Goal: Information Seeking & Learning: Learn about a topic

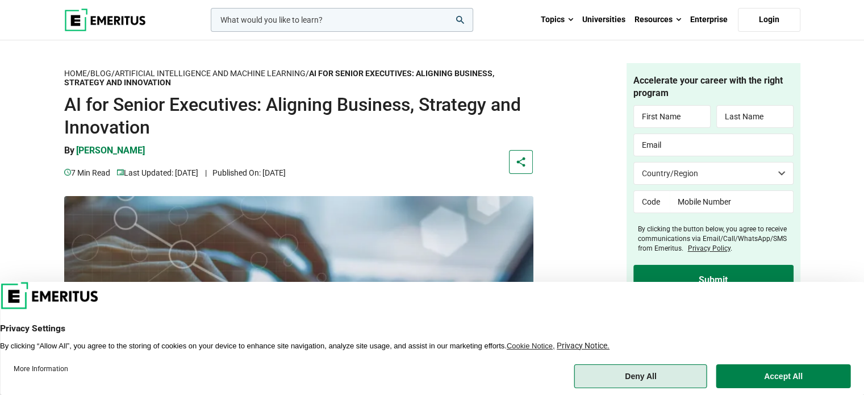
click at [664, 375] on button "Deny All" at bounding box center [640, 376] width 133 height 24
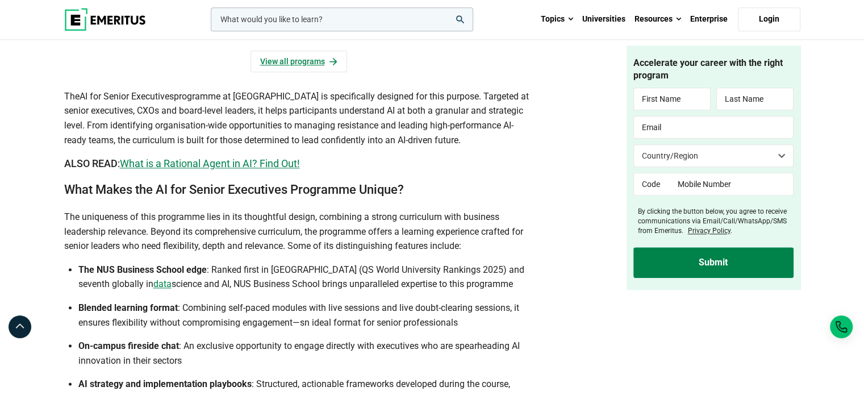
scroll to position [1229, 0]
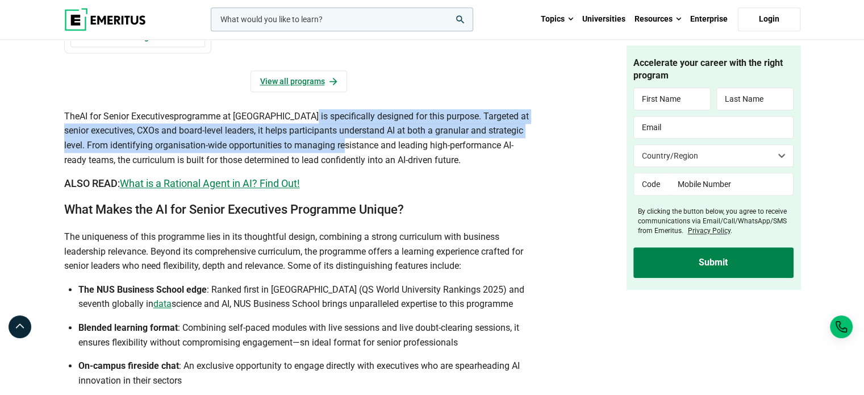
drag, startPoint x: 311, startPoint y: 129, endPoint x: 372, endPoint y: 157, distance: 67.1
click at [372, 157] on span "programme at [GEOGRAPHIC_DATA] is specifically designed for this purpose. Targe…" at bounding box center [296, 138] width 464 height 55
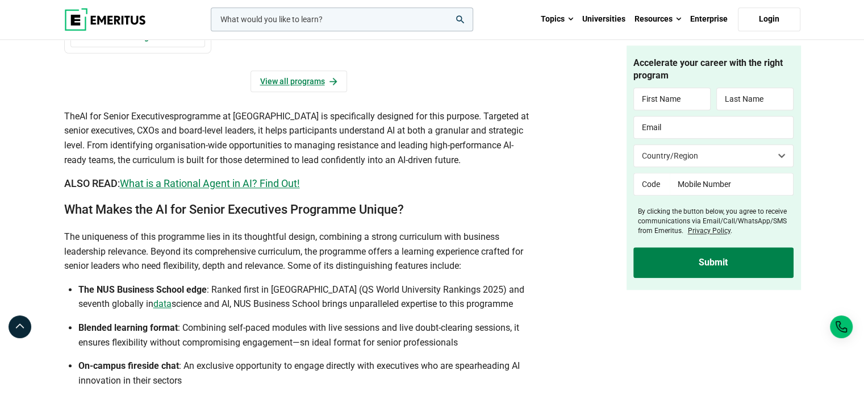
click at [412, 158] on span "programme at [GEOGRAPHIC_DATA] is specifically designed for this purpose. Targe…" at bounding box center [296, 138] width 464 height 55
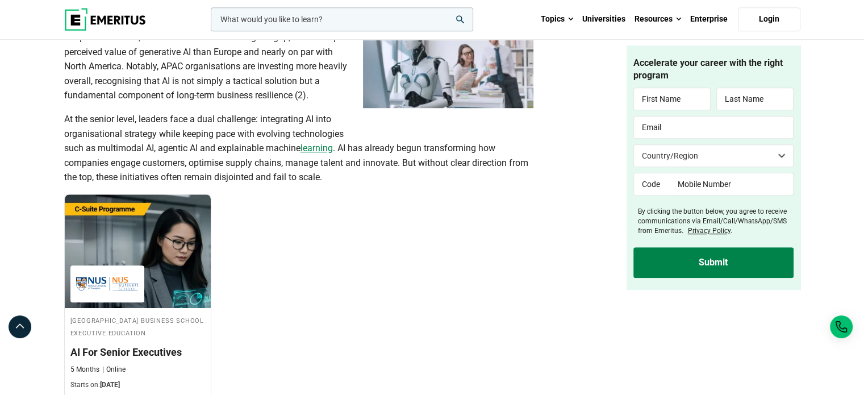
scroll to position [1002, 0]
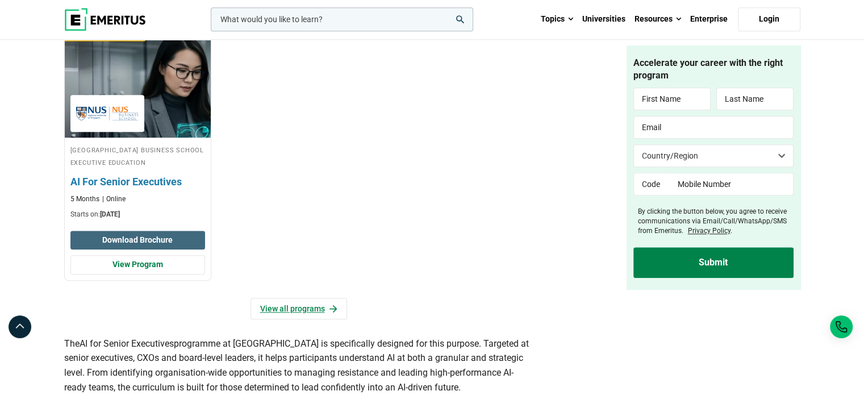
click at [171, 246] on button "Download Brochure" at bounding box center [137, 240] width 135 height 19
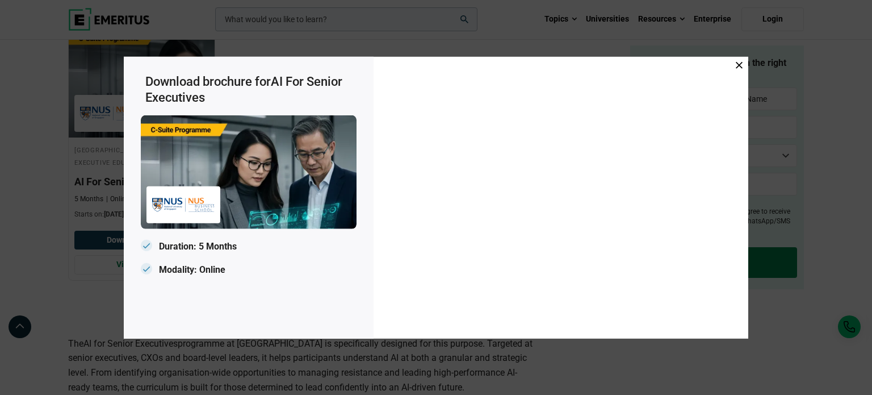
click at [744, 66] on div at bounding box center [561, 197] width 375 height 282
click at [738, 66] on icon at bounding box center [739, 64] width 7 height 7
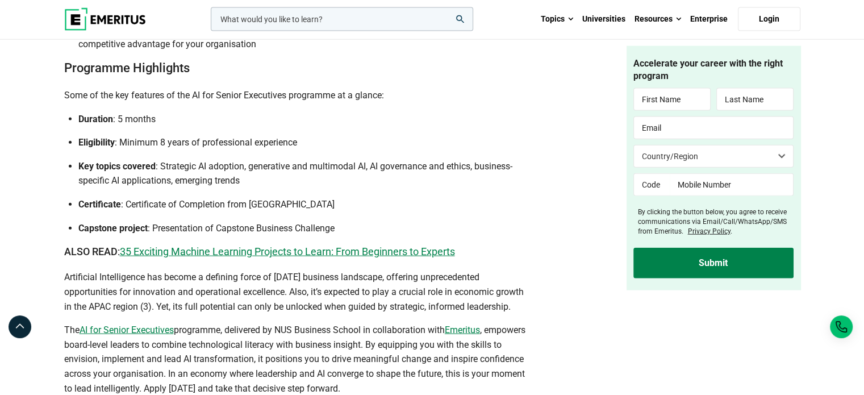
scroll to position [2592, 0]
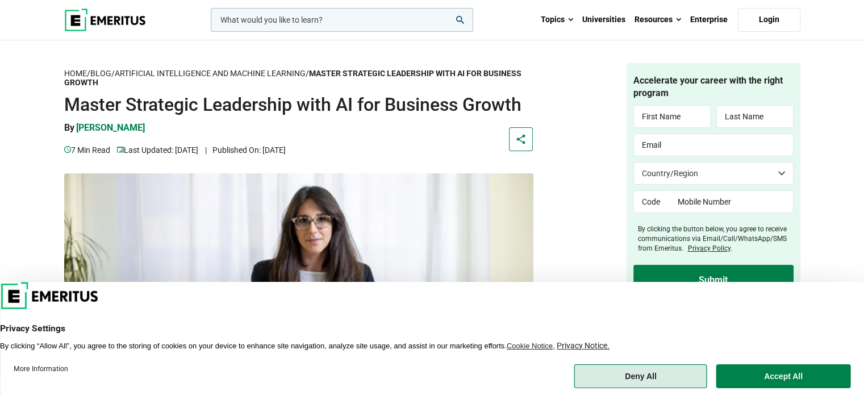
click at [631, 380] on button "Deny All" at bounding box center [640, 376] width 133 height 24
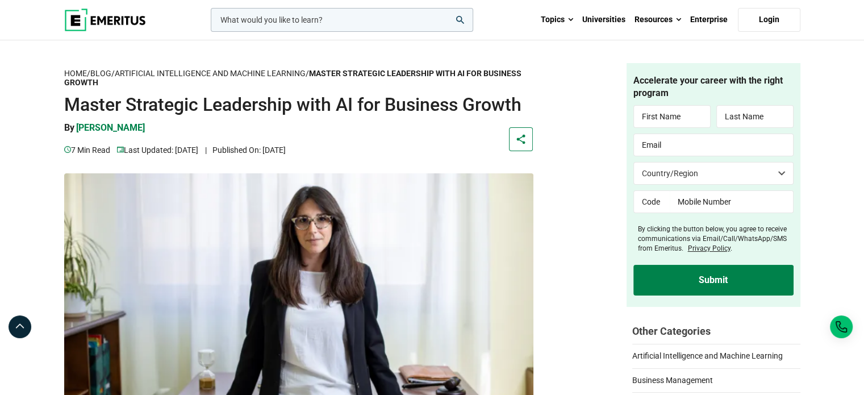
scroll to position [57, 0]
